Goal: Task Accomplishment & Management: Use online tool/utility

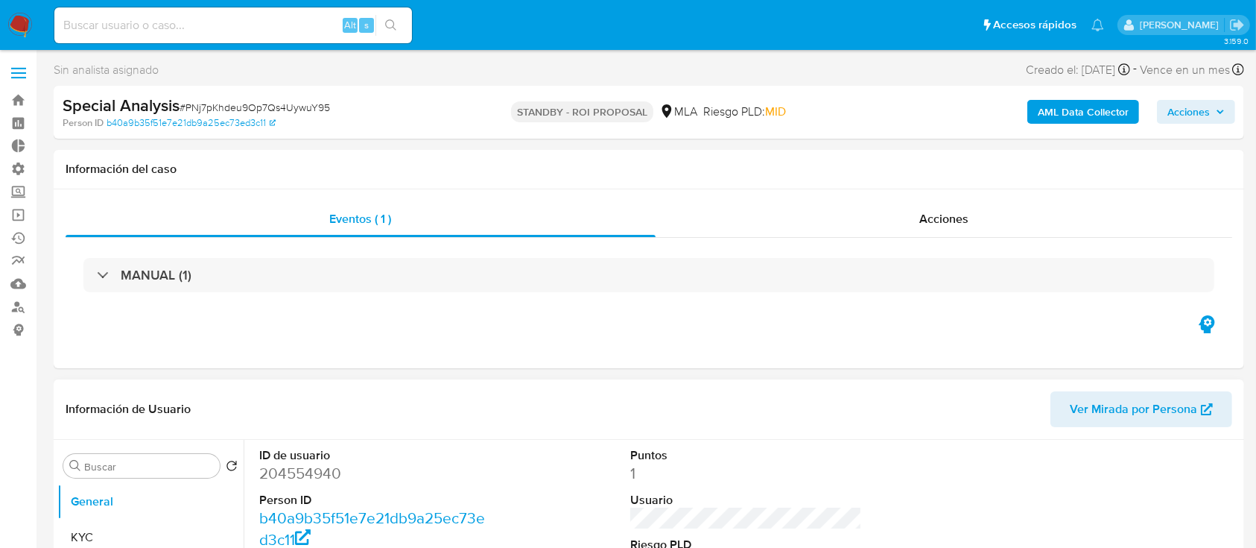
select select "10"
click at [18, 90] on link "Bandeja" at bounding box center [88, 100] width 177 height 23
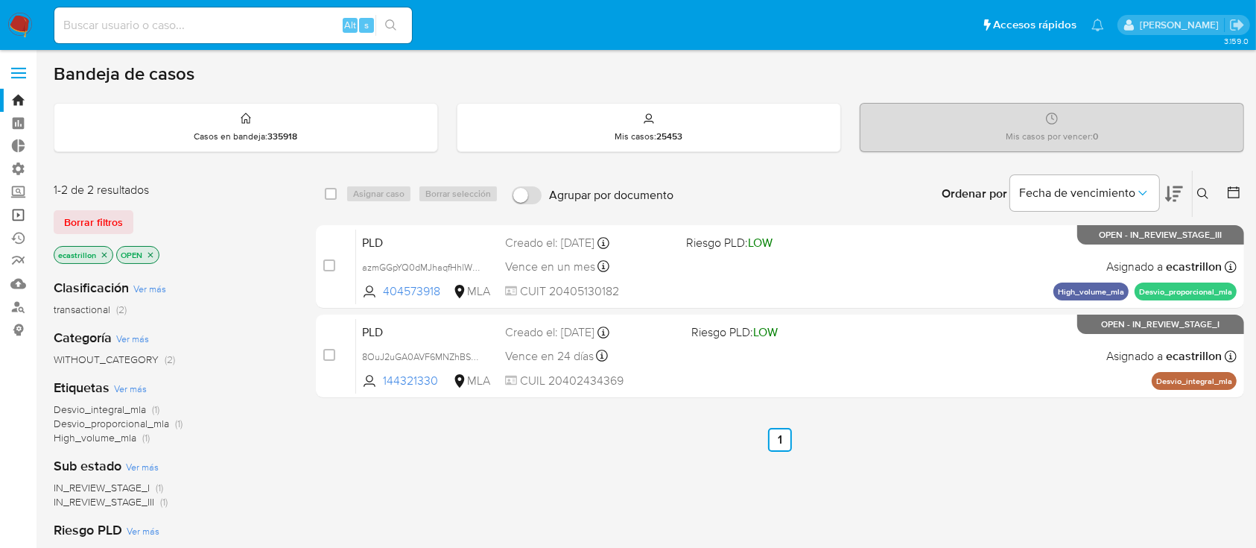
click at [20, 220] on link "Operaciones masivas" at bounding box center [88, 214] width 177 height 23
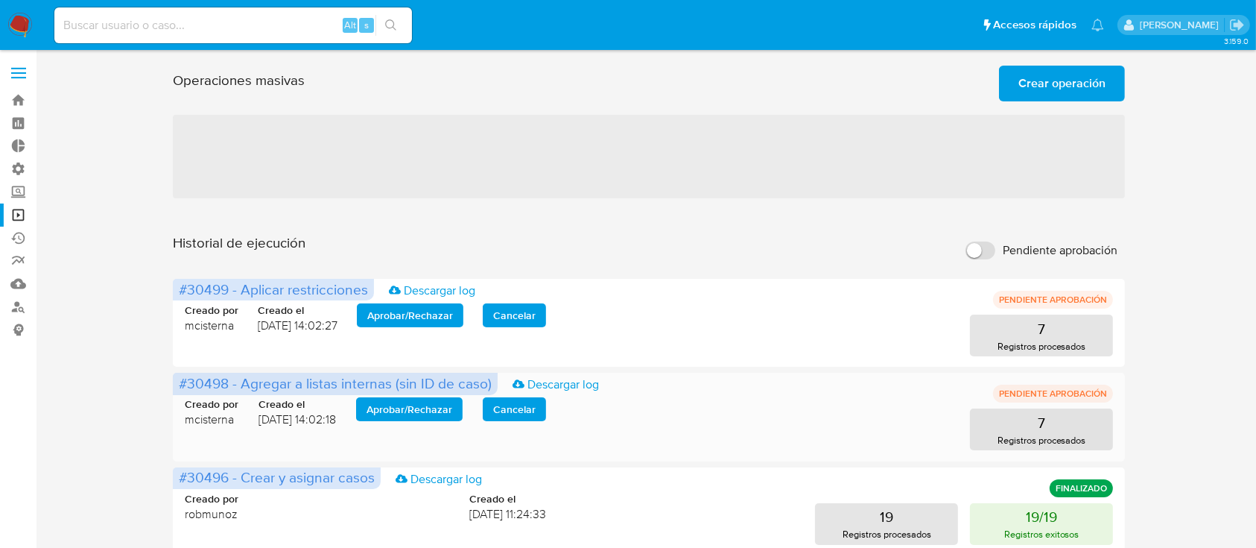
click at [405, 419] on span "Aprobar / Rechazar" at bounding box center [410, 409] width 86 height 21
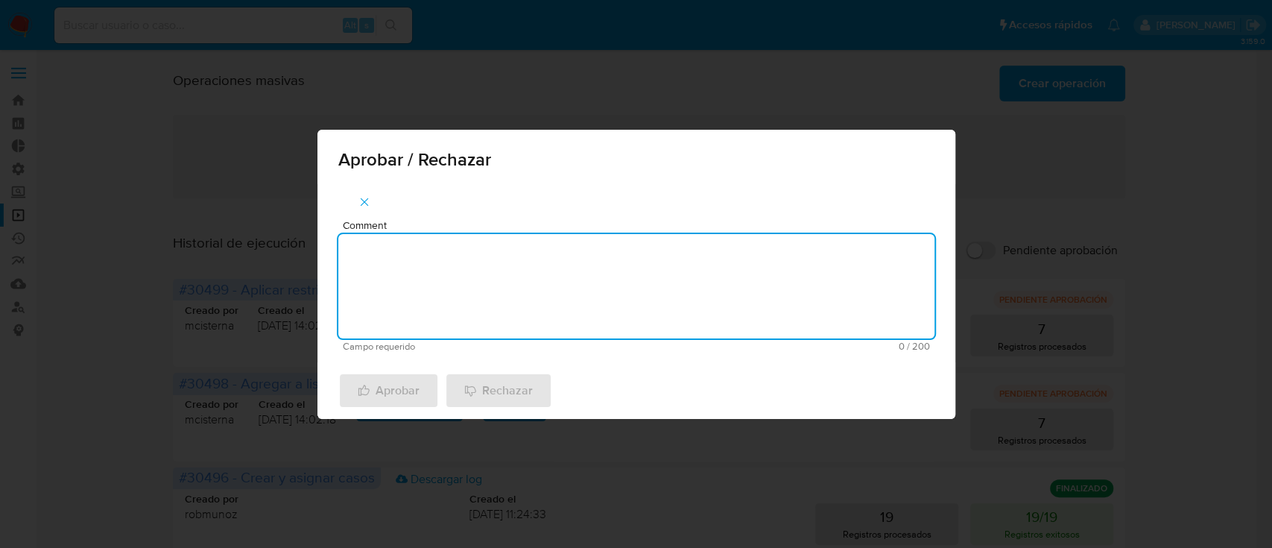
click at [466, 294] on textarea "Comment" at bounding box center [636, 286] width 596 height 104
type textarea "A"
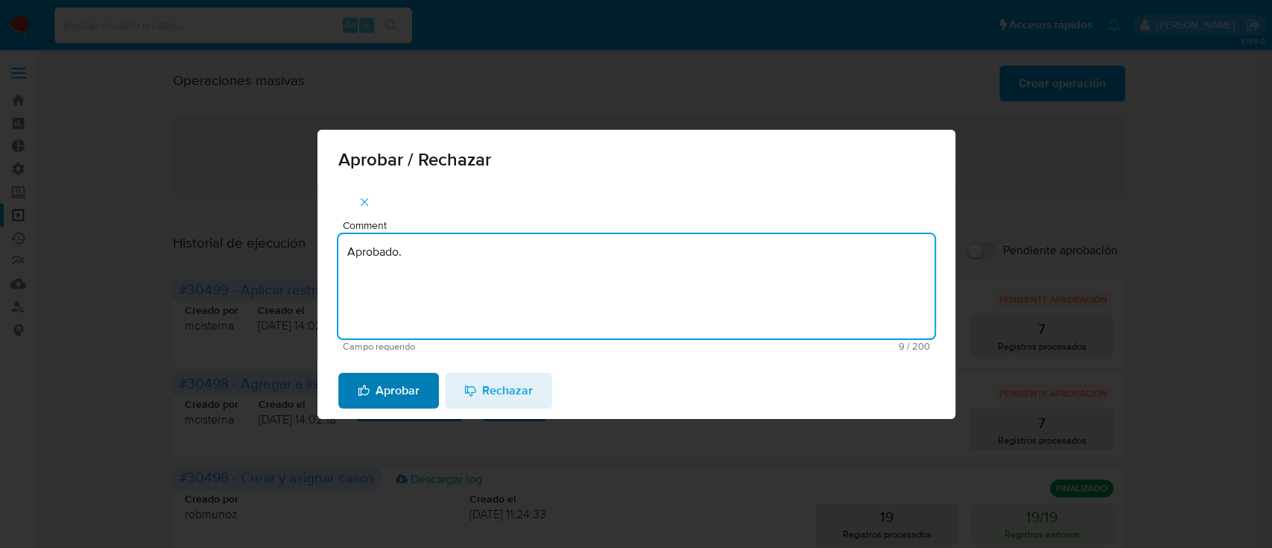
type textarea "Aprobado."
click at [374, 393] on span "Aprobar" at bounding box center [389, 390] width 62 height 33
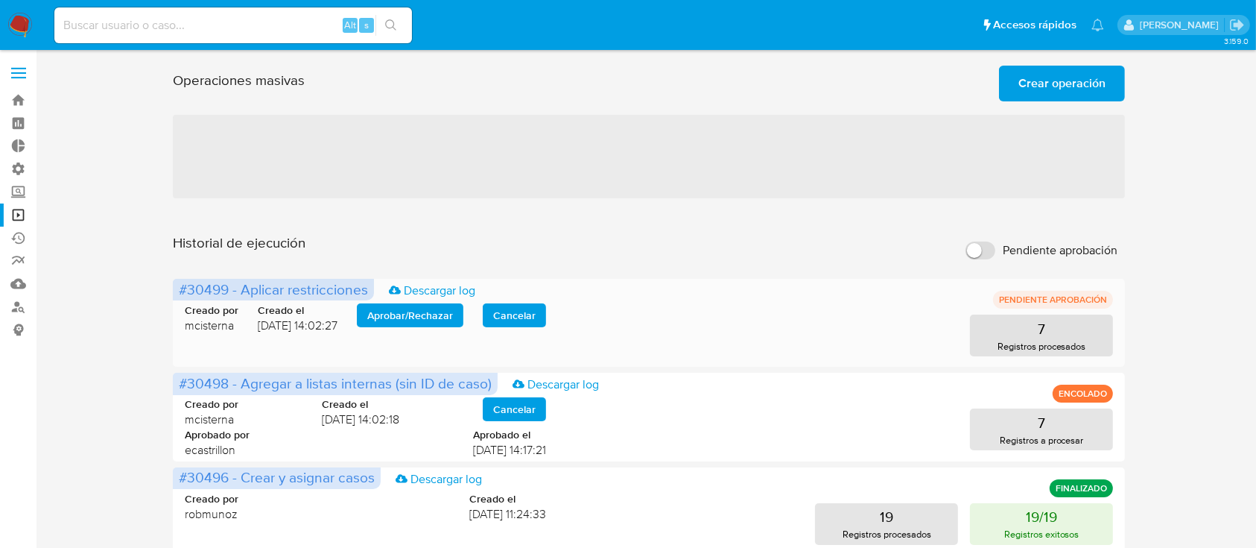
click at [429, 313] on span "Aprobar / Rechazar" at bounding box center [410, 315] width 86 height 21
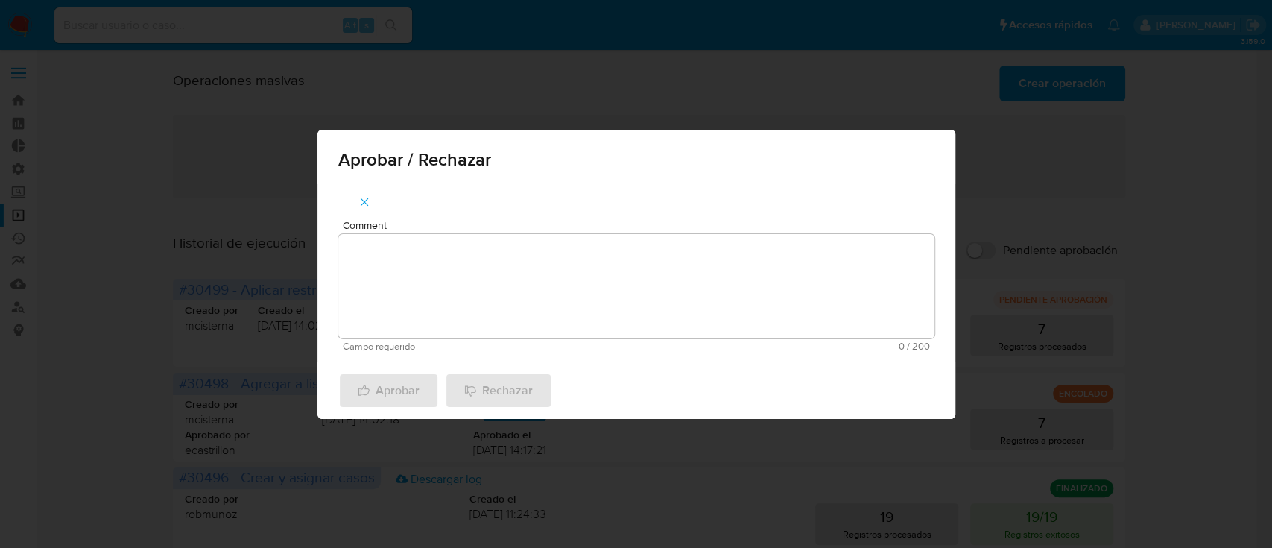
click at [437, 277] on textarea "Comment" at bounding box center [636, 286] width 596 height 104
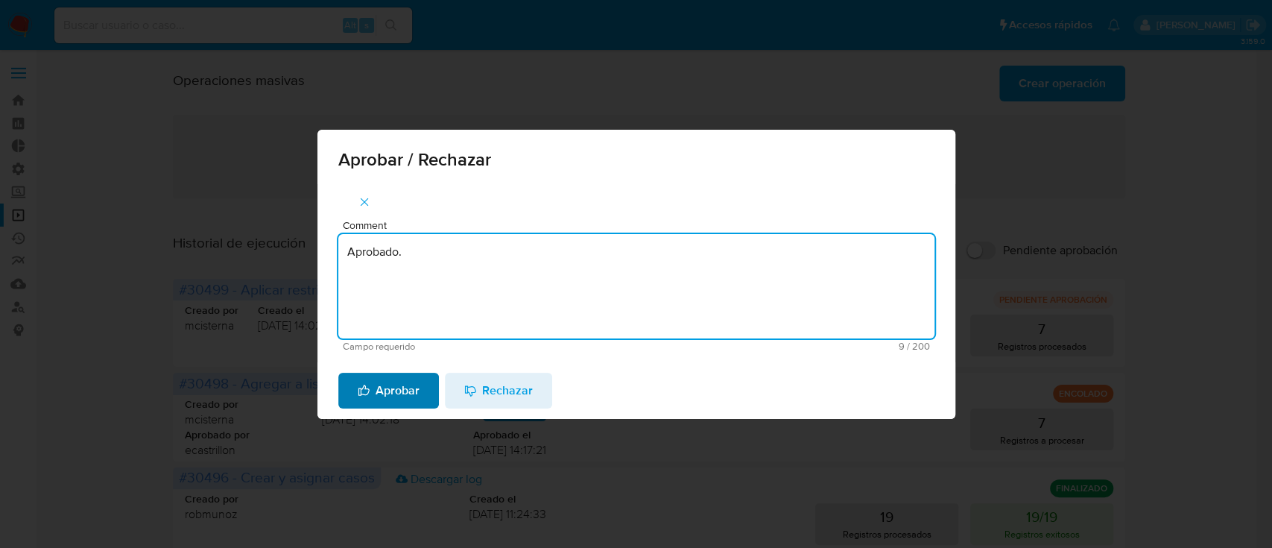
type textarea "Aprobado."
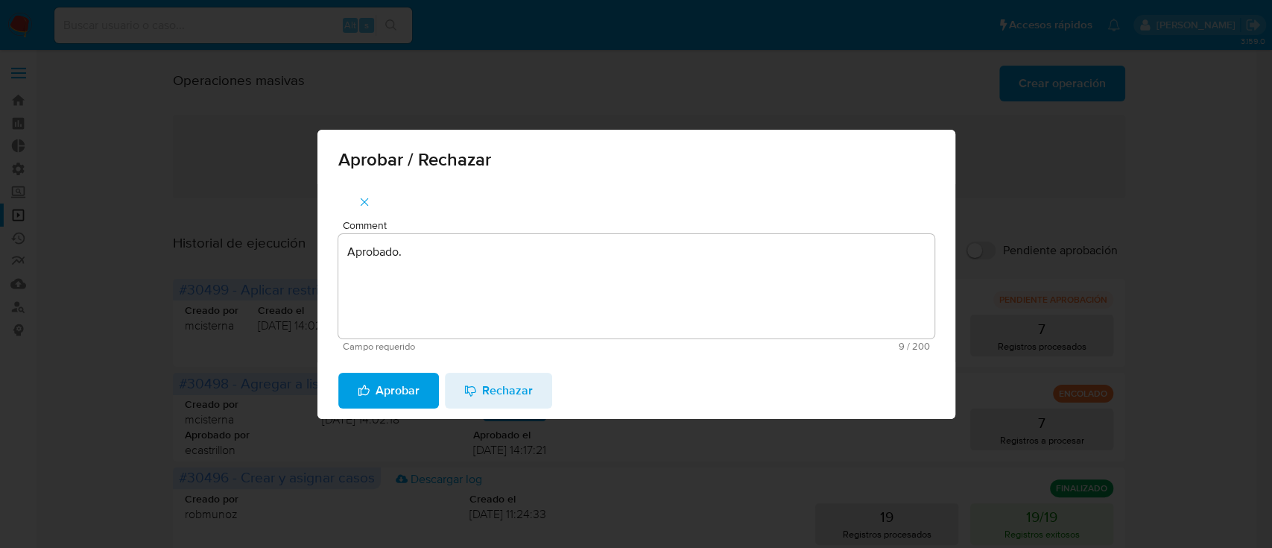
click at [375, 402] on span "Aprobar" at bounding box center [389, 390] width 62 height 33
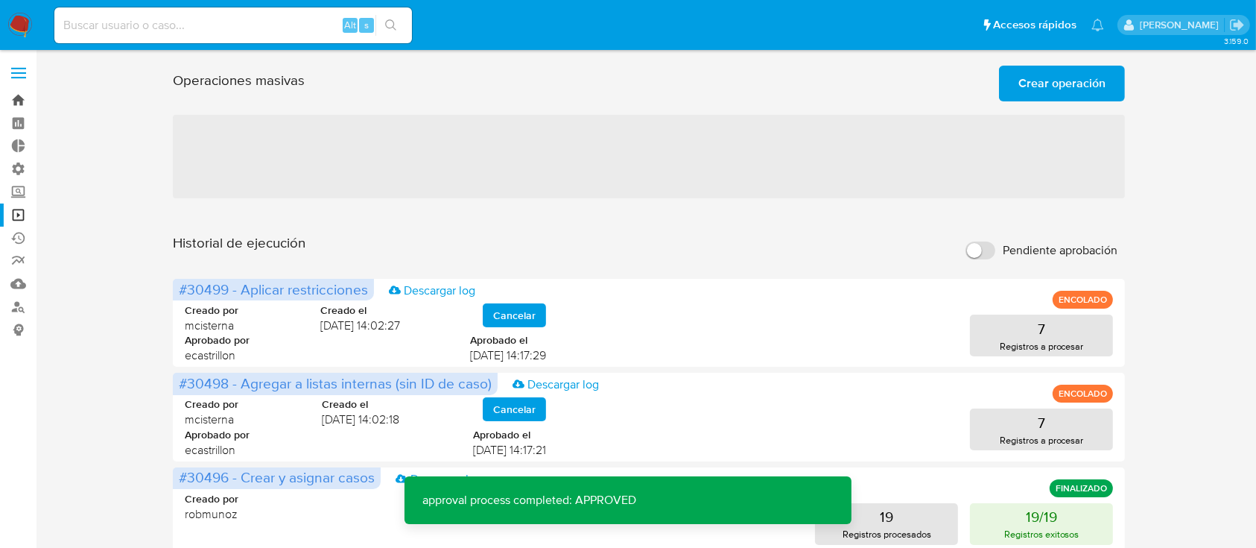
click at [18, 106] on link "Bandeja" at bounding box center [88, 100] width 177 height 23
